Goal: Task Accomplishment & Management: Manage account settings

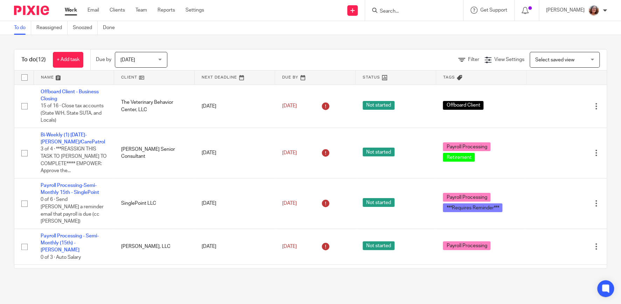
scroll to position [327, 0]
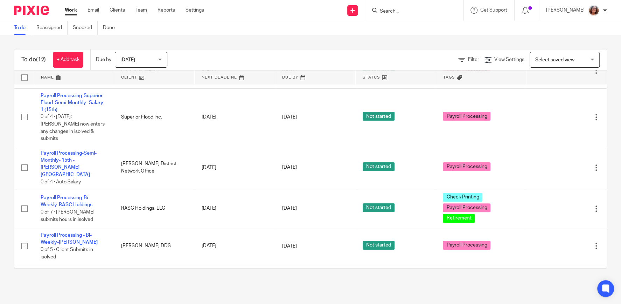
click at [397, 9] on input "Search" at bounding box center [410, 11] width 63 height 6
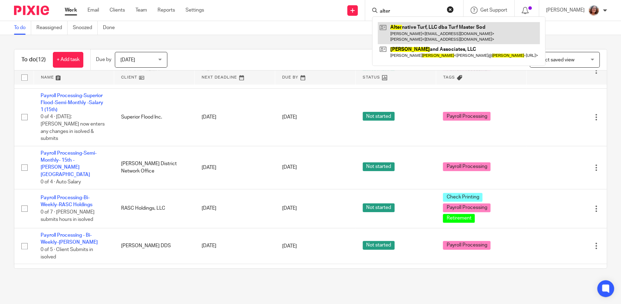
type input "alter"
click at [445, 27] on link at bounding box center [459, 33] width 162 height 22
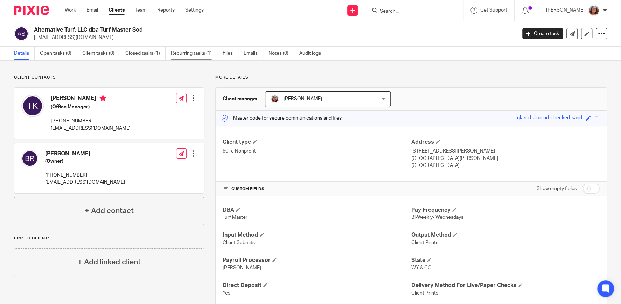
click at [189, 56] on link "Recurring tasks (1)" at bounding box center [194, 54] width 47 height 14
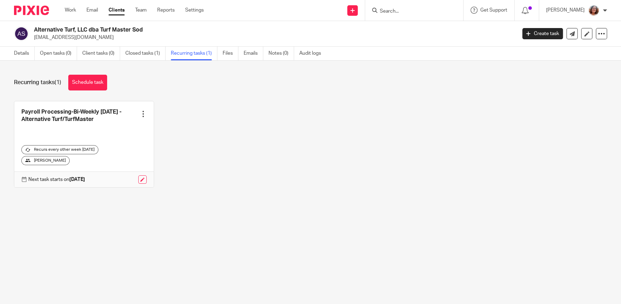
click at [144, 113] on div at bounding box center [143, 113] width 7 height 7
click at [234, 118] on div "Payroll Processing-Bi-Weekly [DATE] - Alternative Turf/TurfMaster Create task C…" at bounding box center [305, 149] width 604 height 97
click at [145, 175] on link at bounding box center [142, 179] width 8 height 8
click at [141, 175] on link at bounding box center [142, 179] width 8 height 8
click at [140, 175] on link at bounding box center [142, 179] width 8 height 8
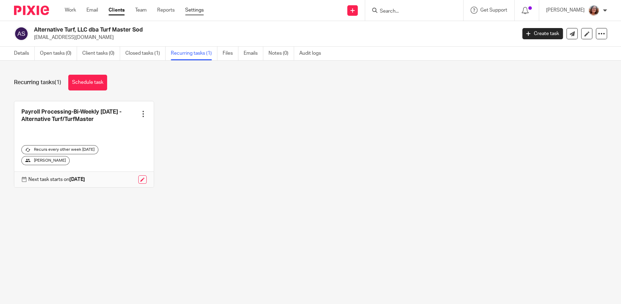
click at [197, 12] on link "Settings" at bounding box center [194, 10] width 19 height 7
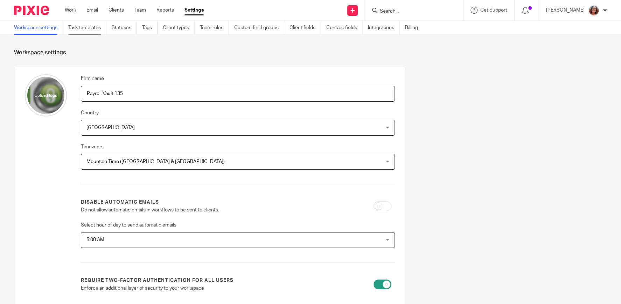
click at [98, 25] on link "Task templates" at bounding box center [87, 28] width 38 height 14
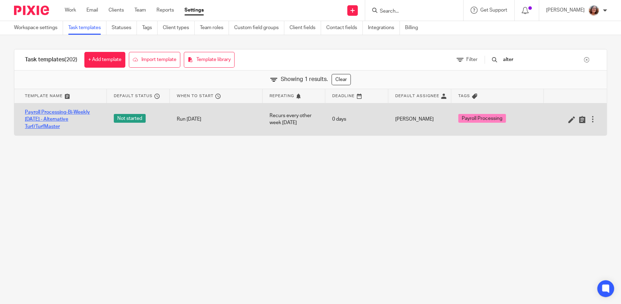
type input "alter"
click at [52, 119] on link "Payroll Processing-Bi-Weekly [DATE] - Alternative Turf/TurfMaster" at bounding box center [62, 119] width 75 height 21
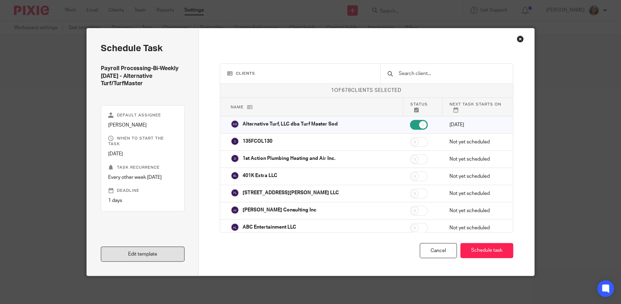
click at [166, 252] on link "Edit template" at bounding box center [143, 253] width 84 height 15
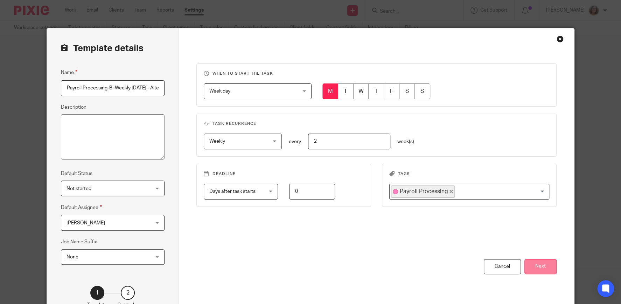
scroll to position [0, 51]
click at [556, 268] on button "Next" at bounding box center [540, 266] width 32 height 15
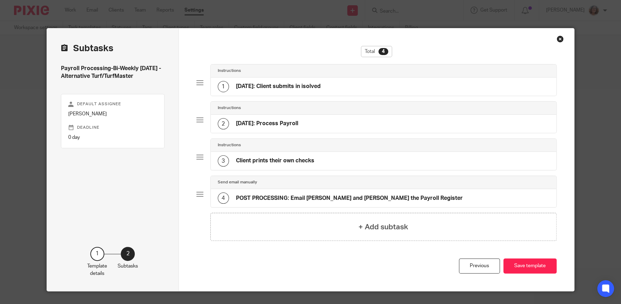
click at [429, 193] on div "4 POST PROCESSING: Email Brian and Tanya the Payroll Register" at bounding box center [384, 198] width 346 height 18
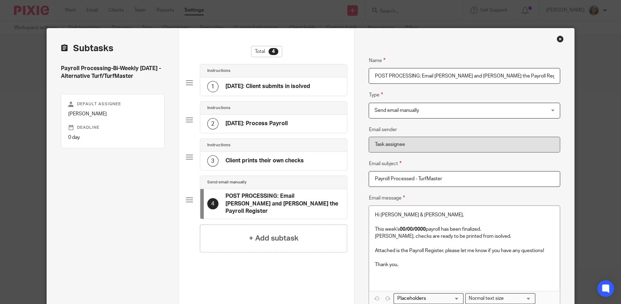
click at [445, 75] on input "POST PROCESSING: Email Brian and Tanya the Payroll Register" at bounding box center [464, 76] width 191 height 16
paste input "ridnourg@yahoo.com"
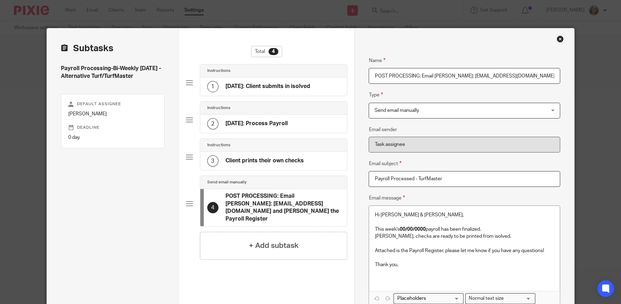
click at [518, 76] on input "POST PROCESSING: Email Brian: ridnourg@yahoo.com and Tanya the Payroll Register" at bounding box center [464, 76] width 191 height 16
paste input "ridnourg@yahoo.com"
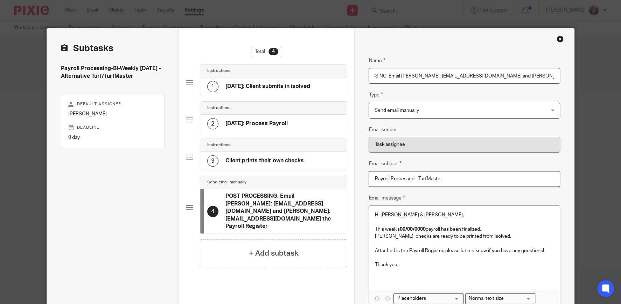
scroll to position [0, 38]
drag, startPoint x: 506, startPoint y: 74, endPoint x: 529, endPoint y: 77, distance: 23.7
click at [529, 77] on input "POST PROCESSING: Email Brian: ridnourg@yahoo.com and Tanya: ridnourg@yahoo.com …" at bounding box center [464, 76] width 191 height 16
paste input "turfmaster@turfmastersod"
click at [481, 74] on input "POST PROCESSING: Email Brian: ridnourg@yahoo.com and Tanya:turfmaster@turfmaste…" at bounding box center [464, 76] width 191 height 16
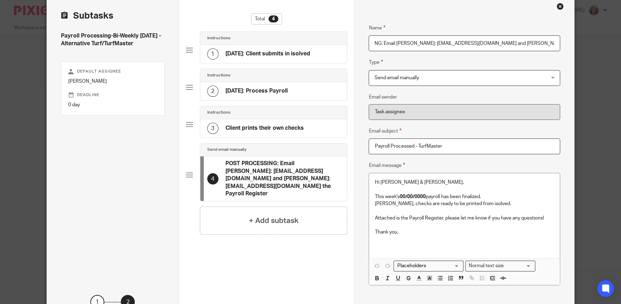
scroll to position [68, 0]
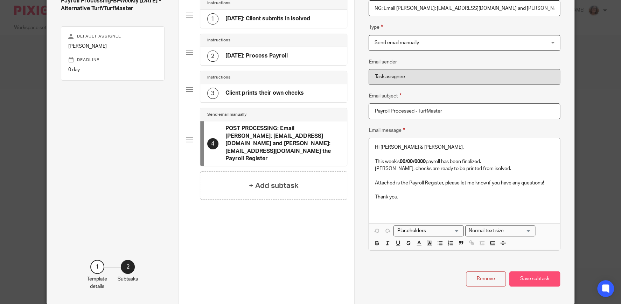
type input "POST PROCESSING: Email Brian: ridnourg@yahoo.com and Tanya: turfmaster@turfmast…"
click at [545, 282] on button "Save subtask" at bounding box center [534, 278] width 51 height 15
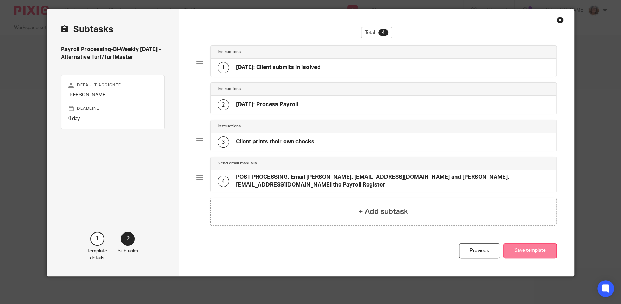
click at [537, 250] on button "Save template" at bounding box center [529, 250] width 53 height 15
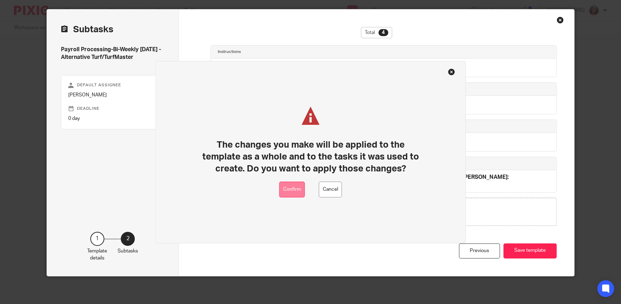
click at [296, 194] on button "Confirm" at bounding box center [292, 189] width 26 height 16
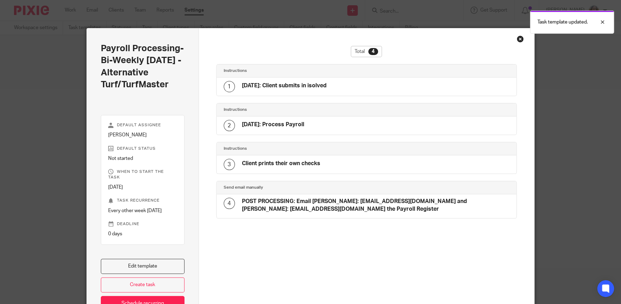
click at [519, 37] on div "Close this dialog window" at bounding box center [520, 38] width 7 height 7
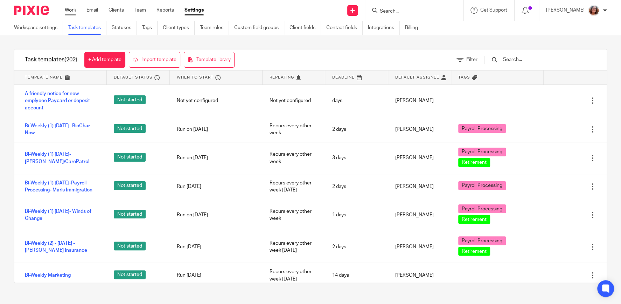
click at [69, 9] on link "Work" at bounding box center [70, 10] width 11 height 7
